Goal: Information Seeking & Learning: Check status

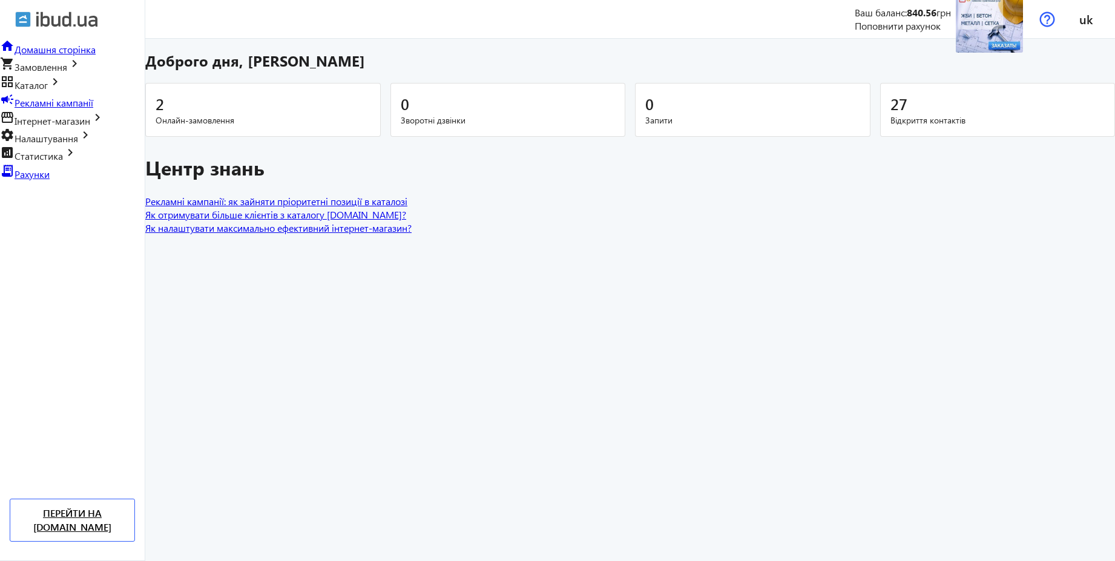
click at [62, 109] on link "campaign Рекламні кампанії" at bounding box center [46, 102] width 93 height 13
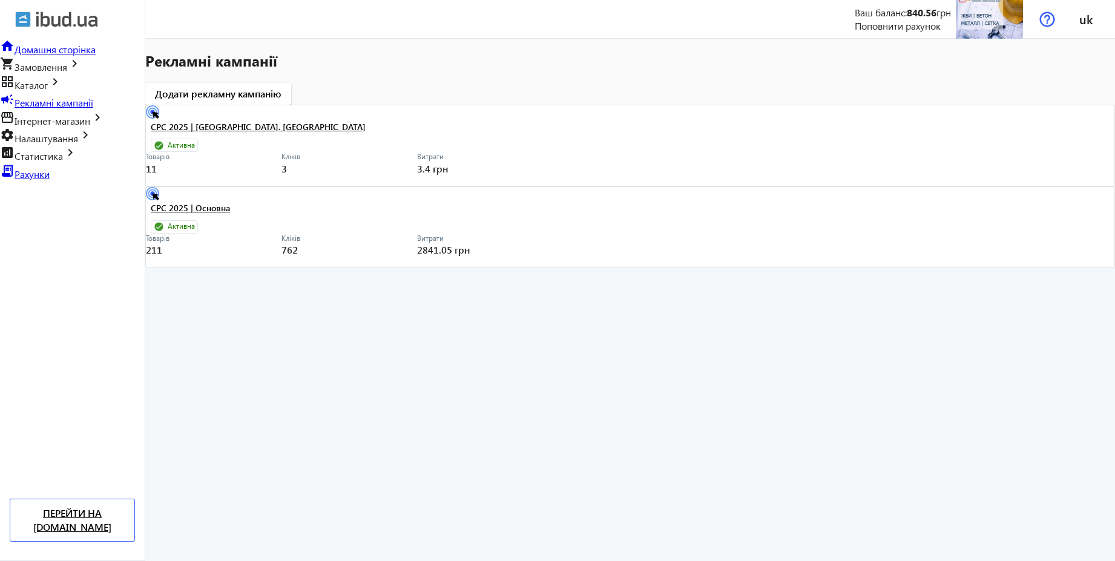
click at [418, 124] on link "CPC 2025 | [GEOGRAPHIC_DATA]. [GEOGRAPHIC_DATA]" at bounding box center [342, 130] width 383 height 17
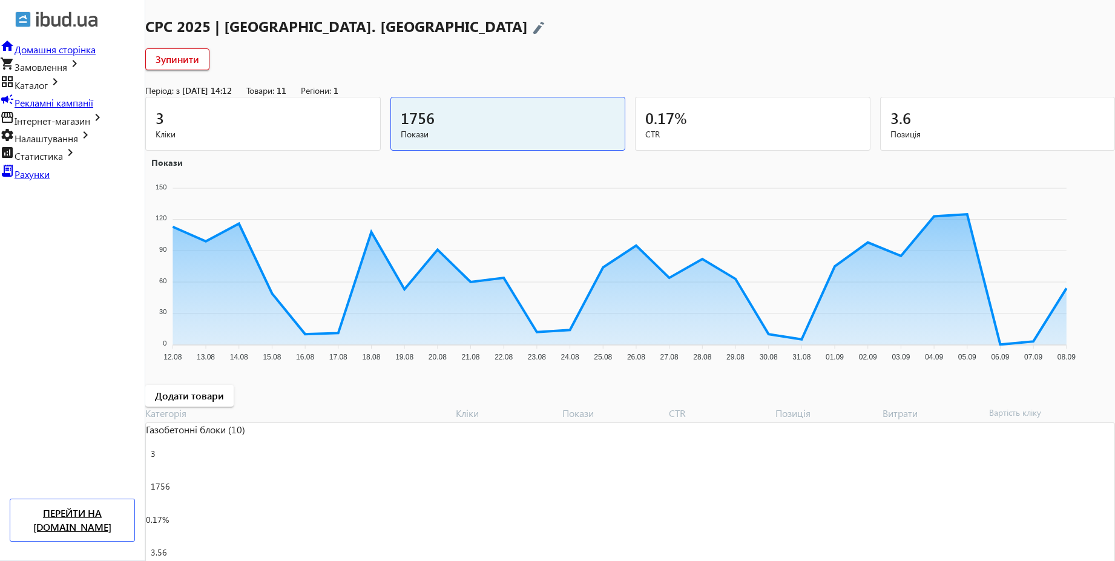
scroll to position [62, 0]
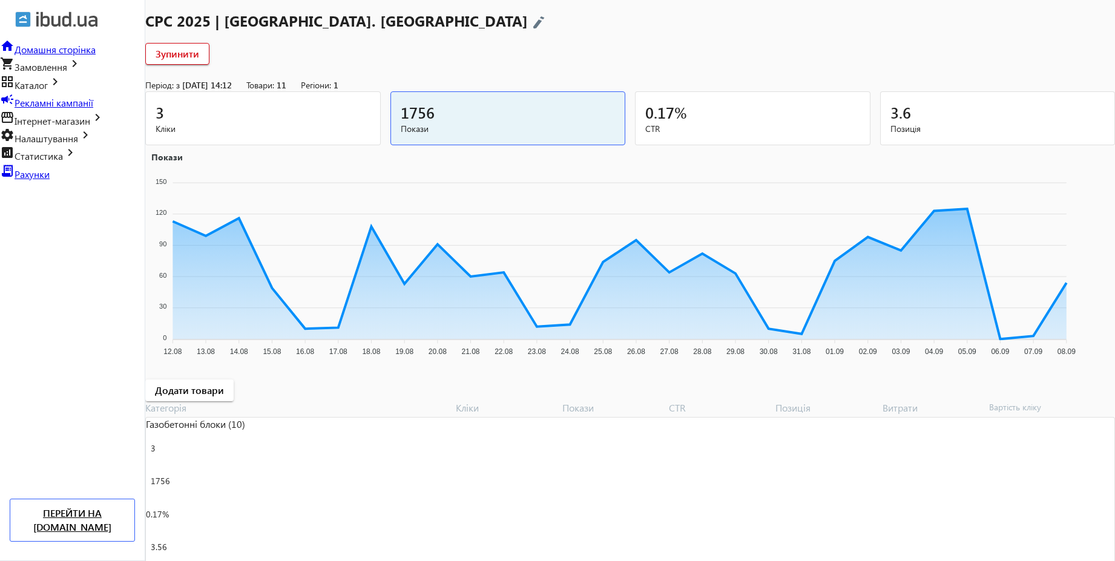
click at [310, 114] on div "3" at bounding box center [263, 112] width 215 height 21
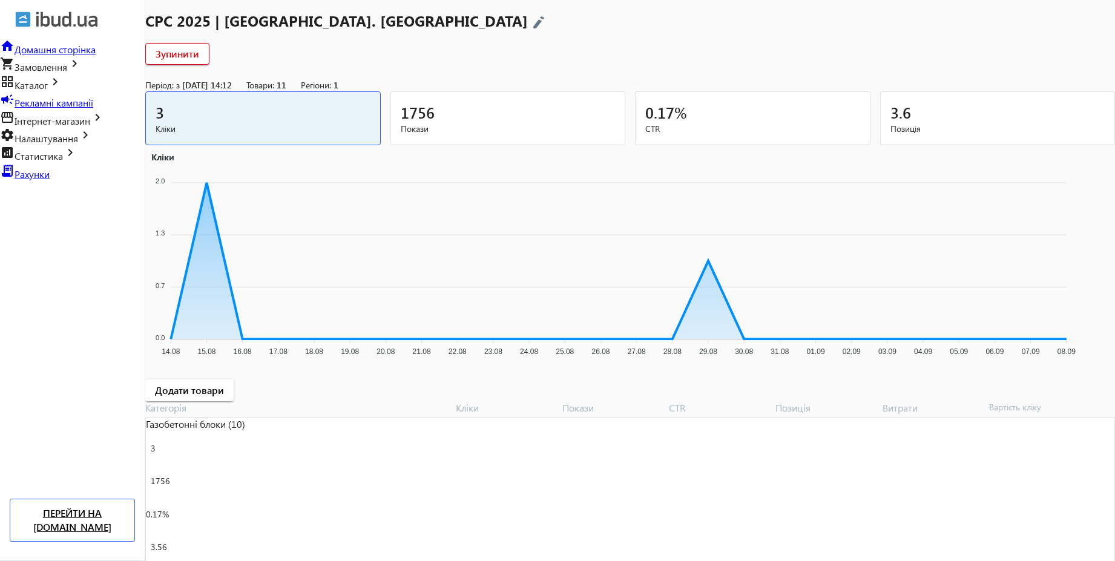
click at [459, 107] on div "1756" at bounding box center [508, 112] width 215 height 21
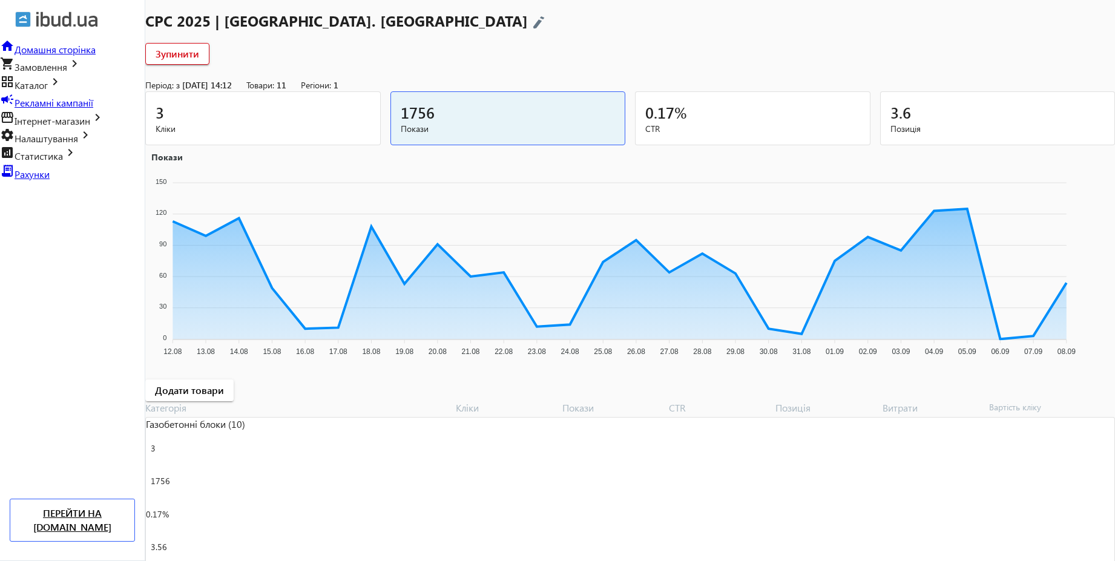
click at [228, 109] on div "3" at bounding box center [263, 112] width 215 height 21
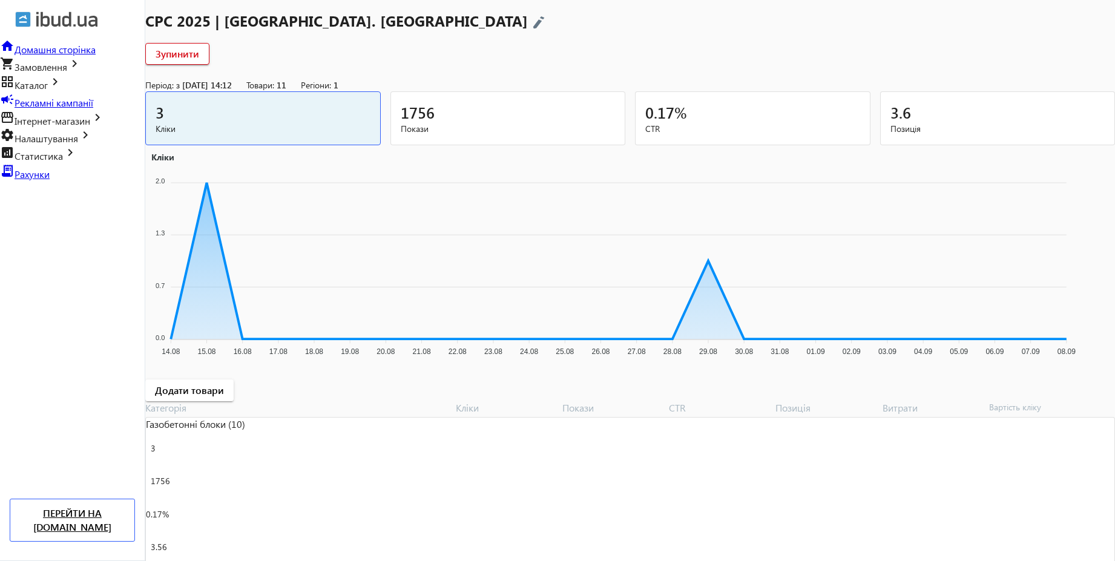
click at [67, 73] on span "Замовлення" at bounding box center [41, 67] width 53 height 13
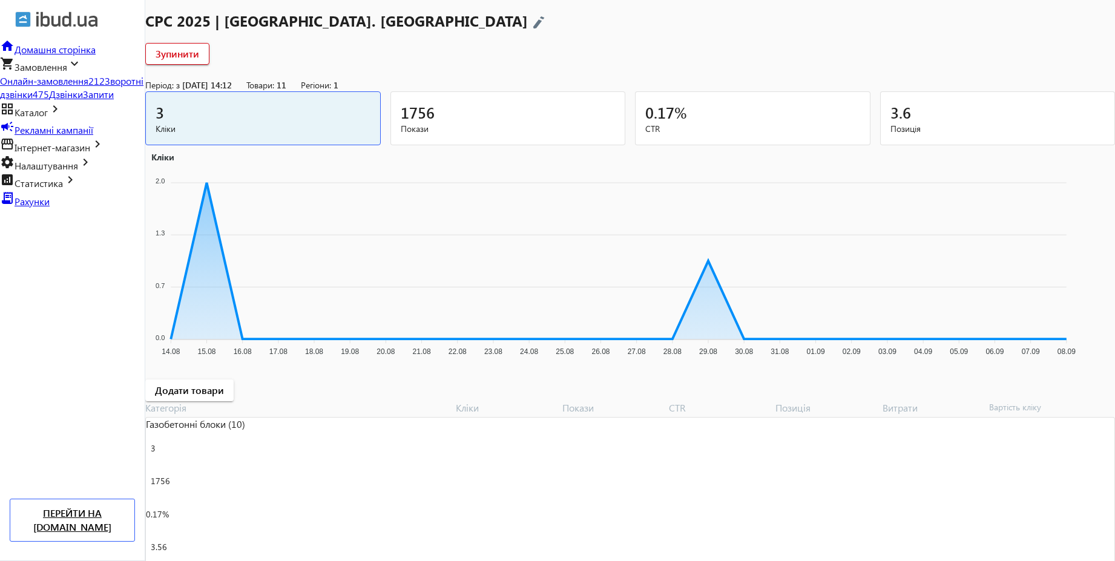
click at [67, 101] on span "Дзвінки" at bounding box center [66, 94] width 34 height 13
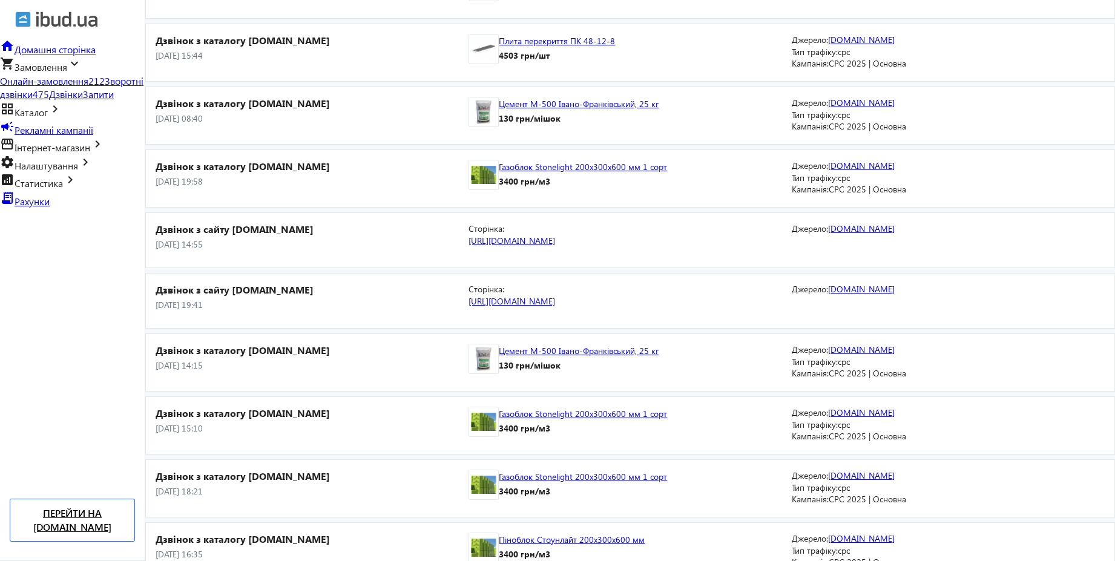
scroll to position [1463, 0]
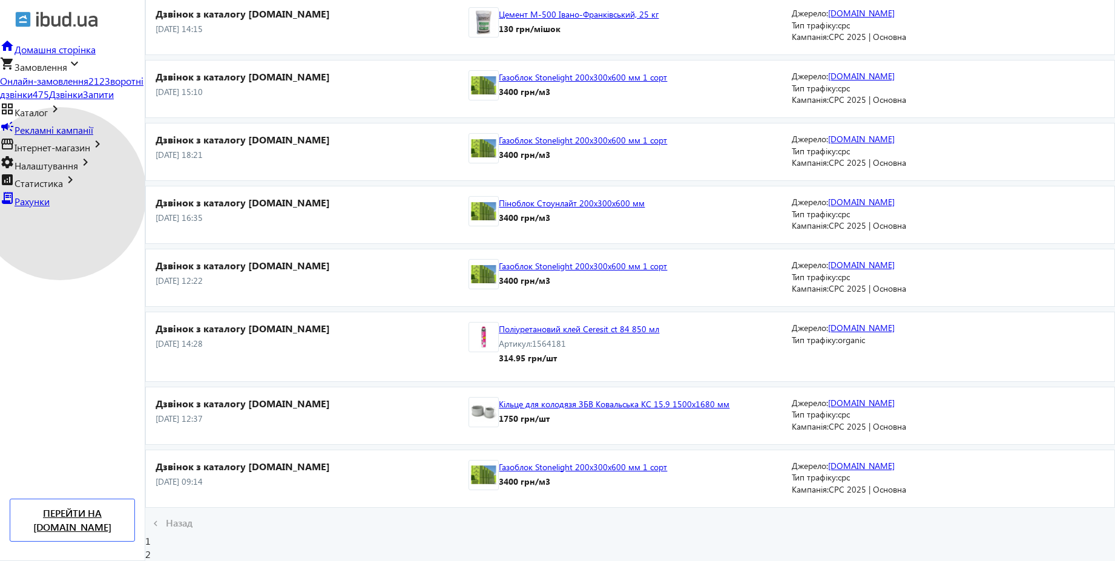
click at [60, 190] on span "Статистика" at bounding box center [39, 183] width 48 height 13
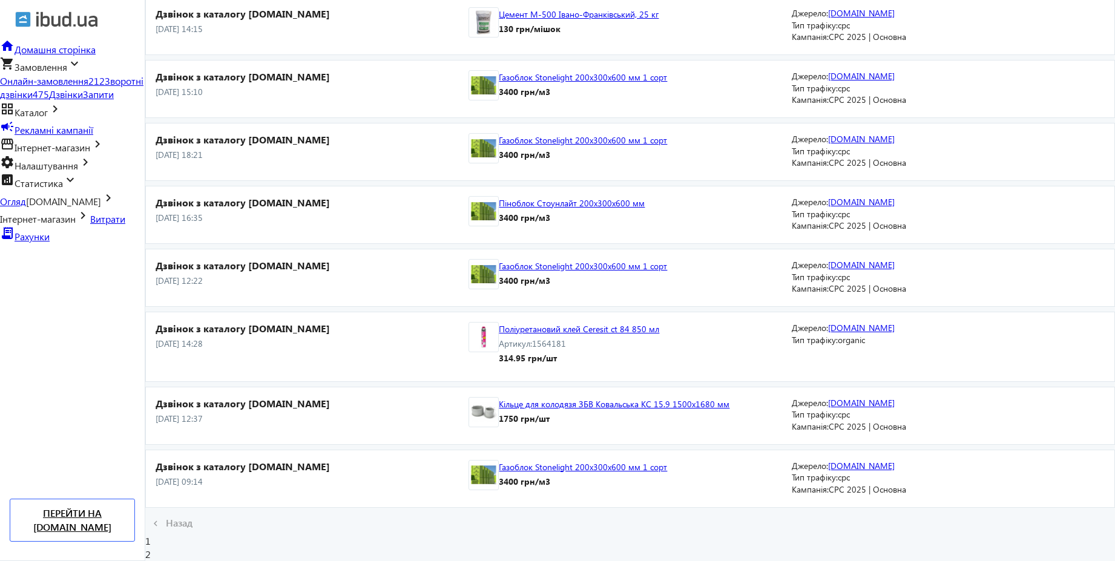
click at [90, 225] on span "Витрати" at bounding box center [107, 219] width 35 height 13
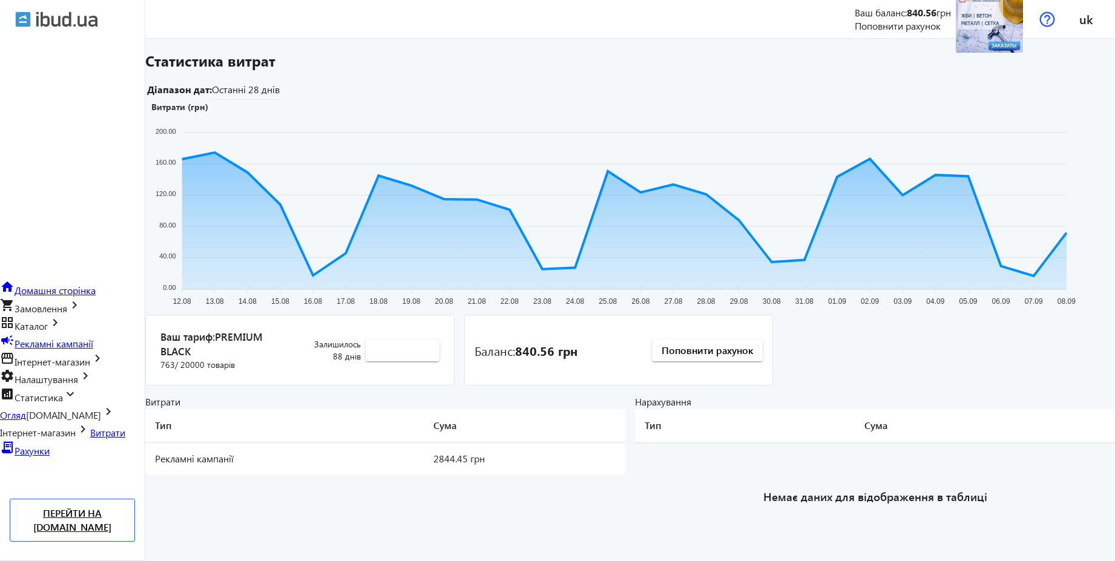
click at [93, 337] on span "Рекламні кампанії" at bounding box center [54, 343] width 79 height 13
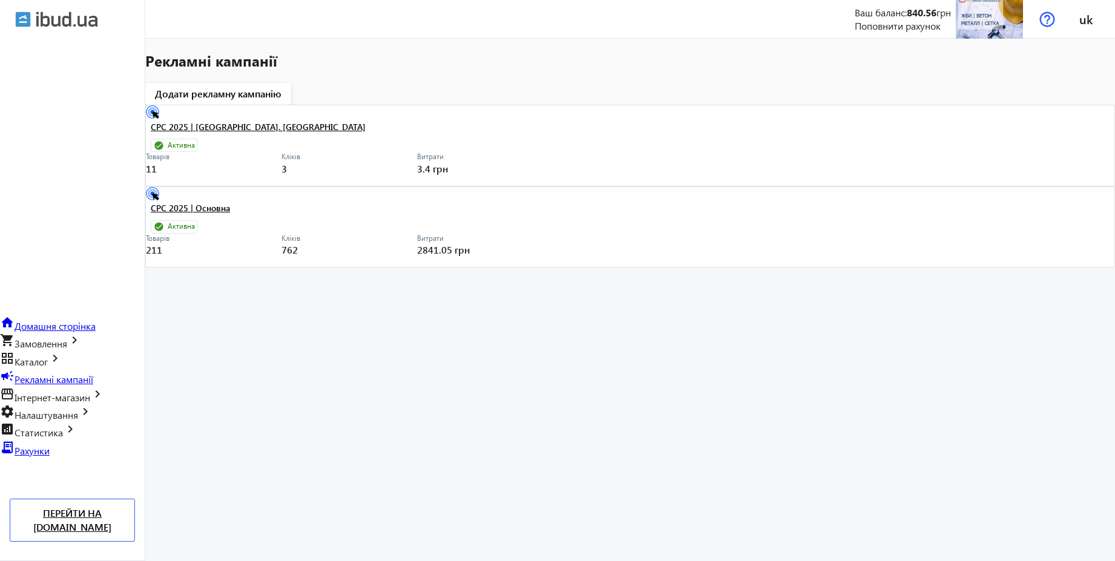
click at [407, 203] on link "CPC 2025 | Основна" at bounding box center [342, 211] width 383 height 17
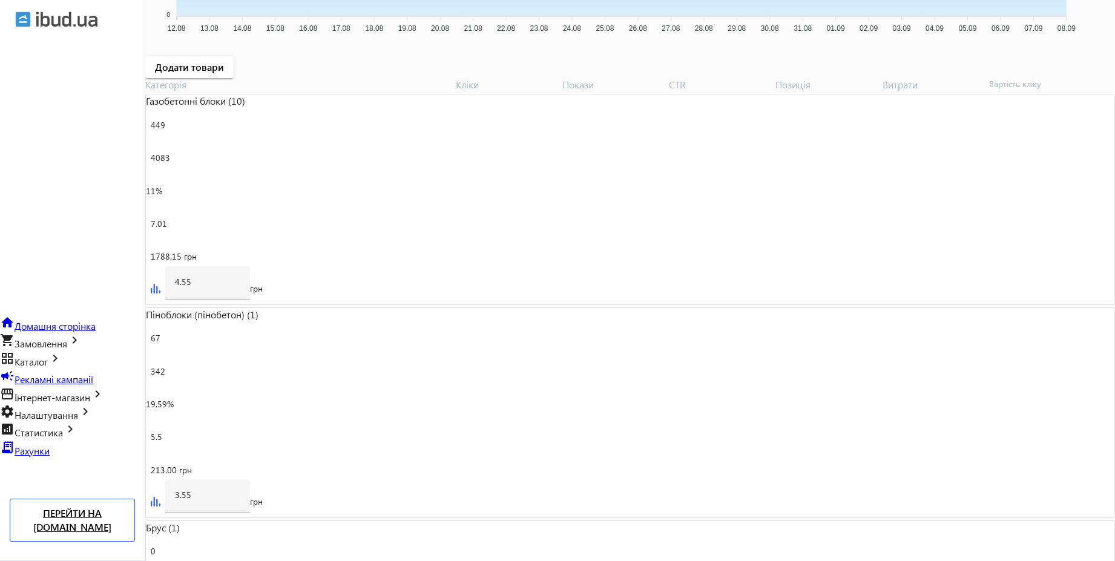
scroll to position [406, 0]
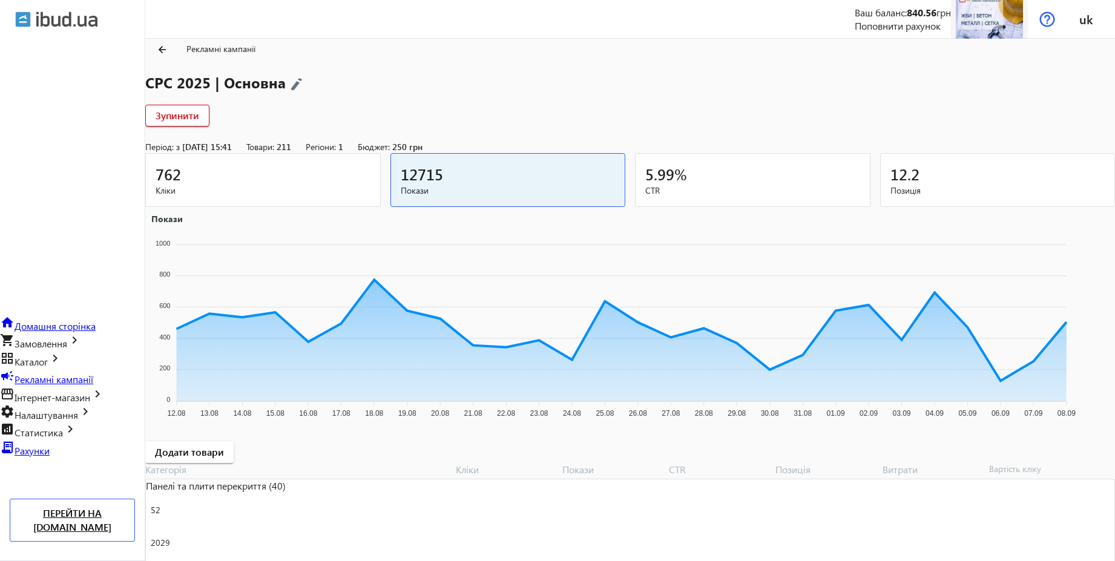
click at [1005, 30] on img at bounding box center [989, 18] width 67 height 67
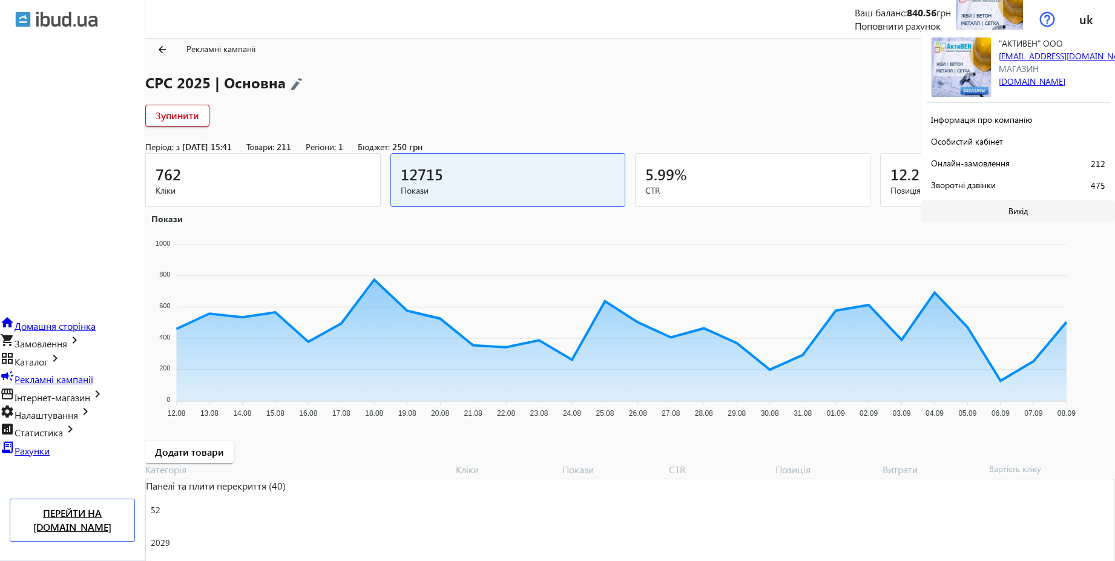
click at [995, 214] on span at bounding box center [1019, 211] width 194 height 29
